Goal: Use online tool/utility: Use online tool/utility

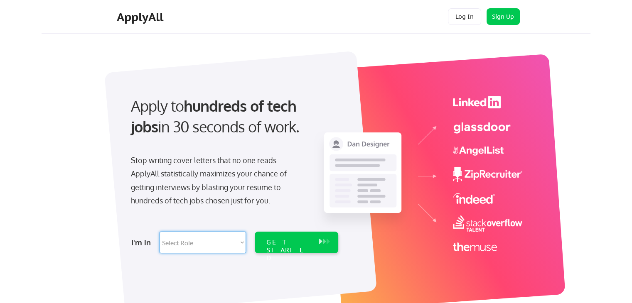
click at [241, 242] on select "Select Role Software Engineering Product Management Customer Success Sales UI/U…" at bounding box center [203, 243] width 86 height 22
select select ""hr_recruiting""
click at [160, 232] on select "Select Role Software Engineering Product Management Customer Success Sales UI/U…" at bounding box center [203, 243] width 86 height 22
select select ""hr_recruiting""
click at [283, 242] on div "GET STARTED" at bounding box center [288, 251] width 44 height 24
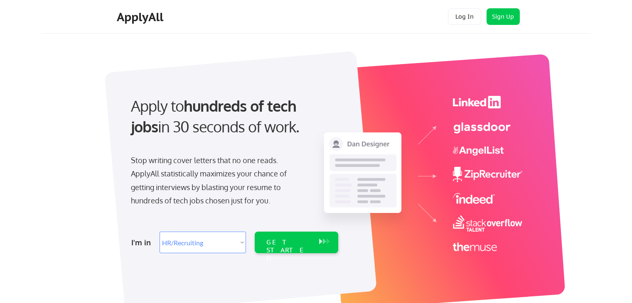
select select ""hr_recruiting""
